Goal: Transaction & Acquisition: Purchase product/service

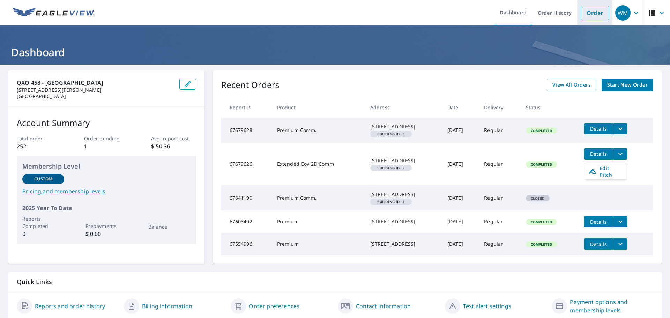
click at [590, 12] on link "Order" at bounding box center [594, 13] width 28 height 15
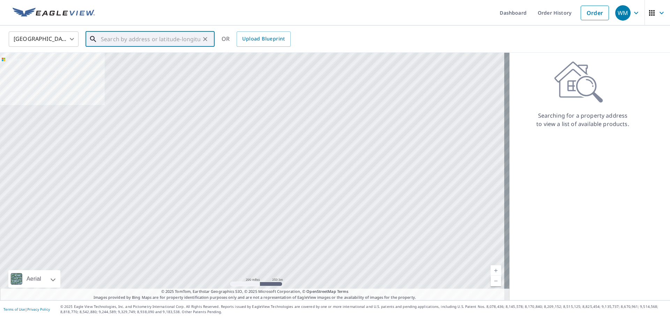
paste input "[STREET_ADDRESS]"
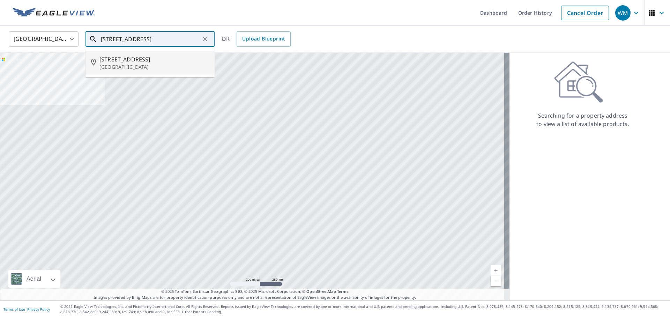
click at [135, 67] on p "[GEOGRAPHIC_DATA]" at bounding box center [154, 66] width 110 height 7
type input "[STREET_ADDRESS]"
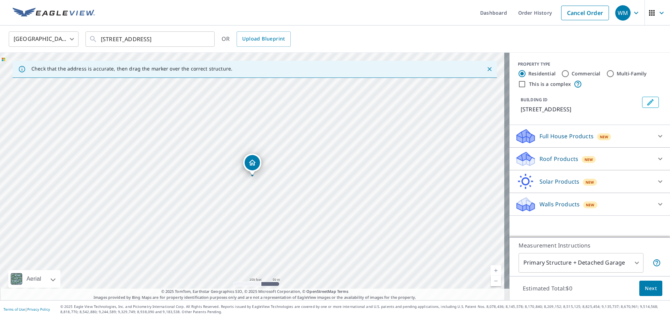
click at [550, 159] on p "Roof Products" at bounding box center [558, 158] width 39 height 8
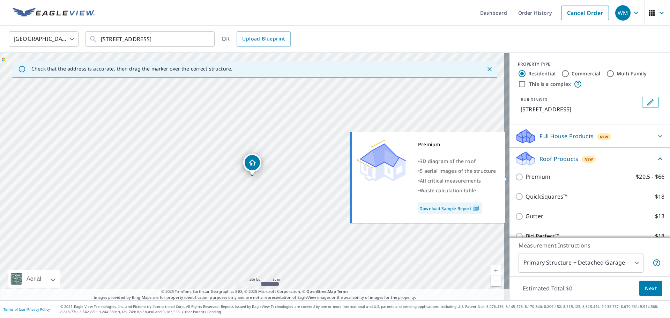
click at [515, 176] on input "Premium $20.5 - $66" at bounding box center [520, 177] width 10 height 8
checkbox input "true"
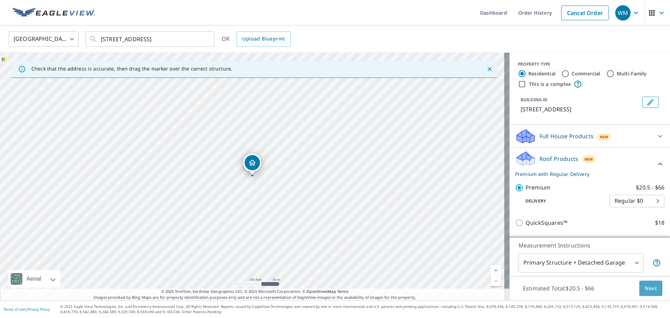
click at [646, 288] on span "Next" at bounding box center [650, 288] width 12 height 9
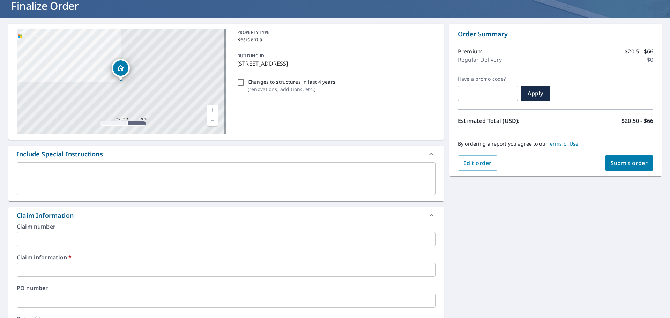
scroll to position [52, 0]
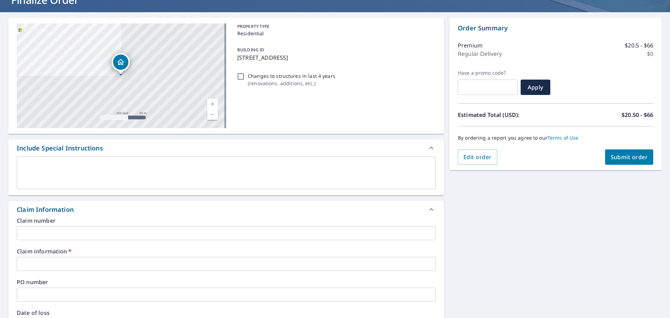
click at [44, 228] on input "text" at bounding box center [226, 233] width 418 height 14
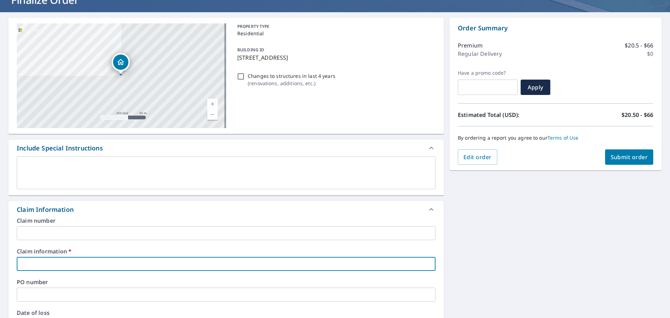
click at [25, 266] on input "text" at bounding box center [226, 264] width 418 height 14
type input "585825"
checkbox input "true"
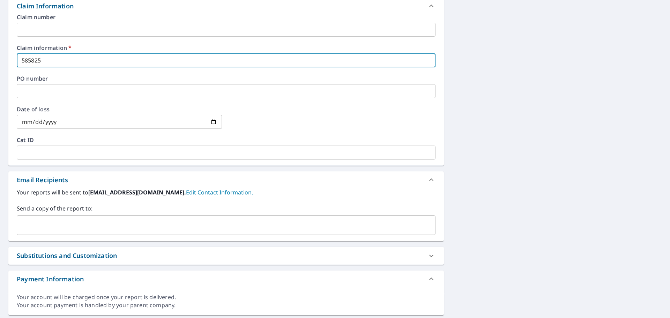
scroll to position [270, 0]
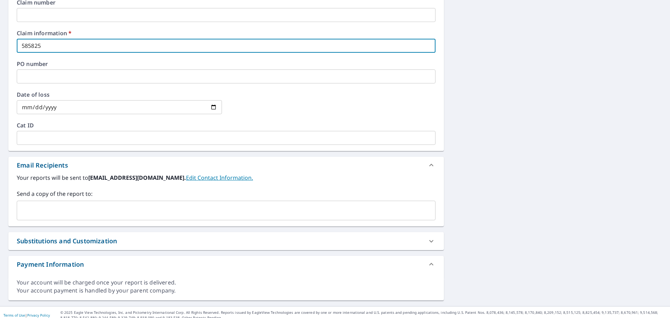
click at [53, 210] on input "text" at bounding box center [221, 210] width 402 height 13
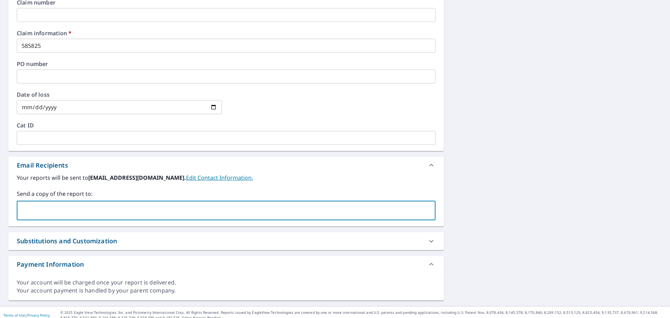
paste input "[PERSON_NAME][EMAIL_ADDRESS][PERSON_NAME][DOMAIN_NAME]"
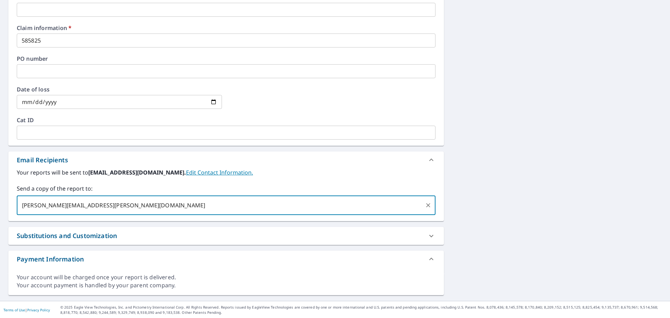
scroll to position [276, 0]
type input "[PERSON_NAME][EMAIL_ADDRESS][PERSON_NAME][DOMAIN_NAME]"
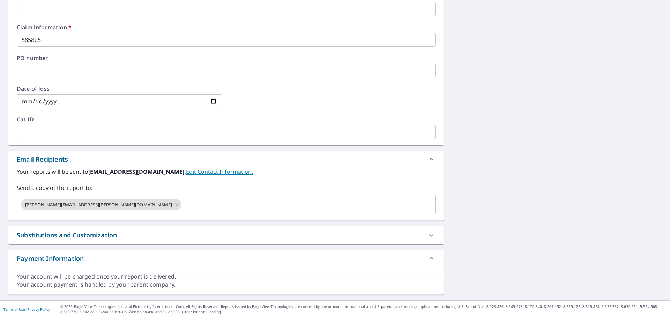
click at [530, 234] on div "[STREET_ADDRESS] Aerial Road A standard road map Aerial A detailed look from ab…" at bounding box center [335, 44] width 670 height 512
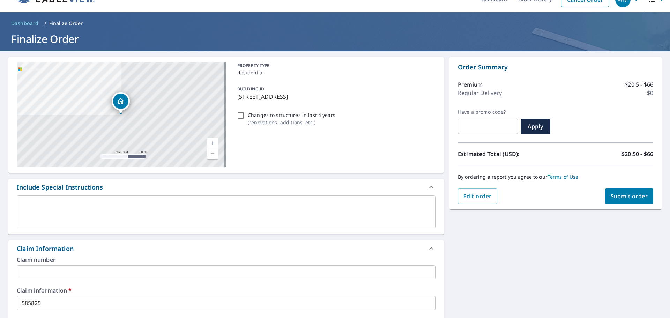
scroll to position [0, 0]
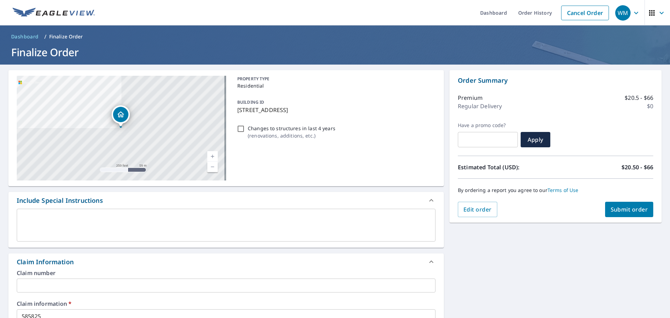
click at [625, 205] on span "Submit order" at bounding box center [628, 209] width 37 height 8
checkbox input "true"
